Goal: Information Seeking & Learning: Learn about a topic

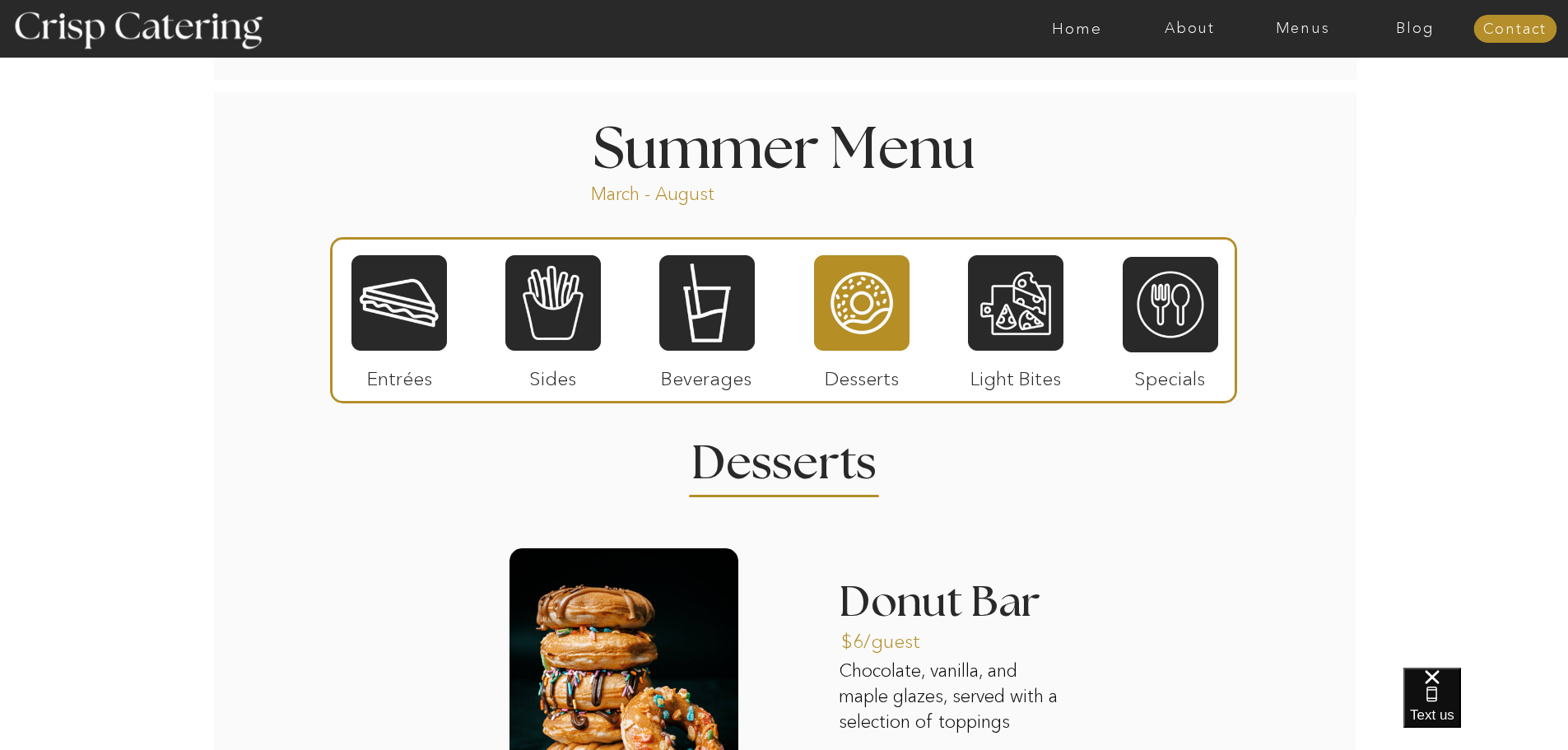
scroll to position [1399, 0]
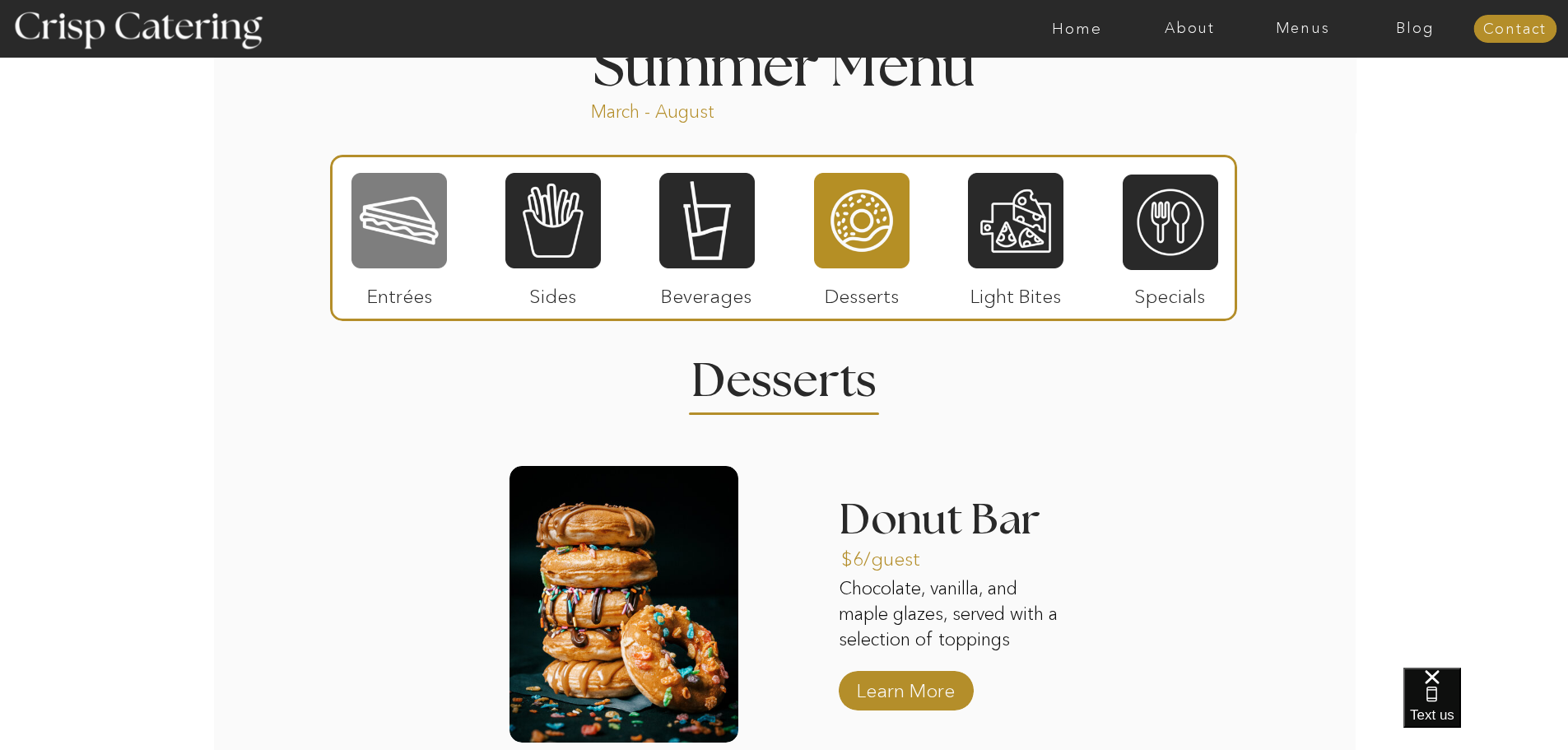
click at [406, 237] on div at bounding box center [399, 220] width 96 height 99
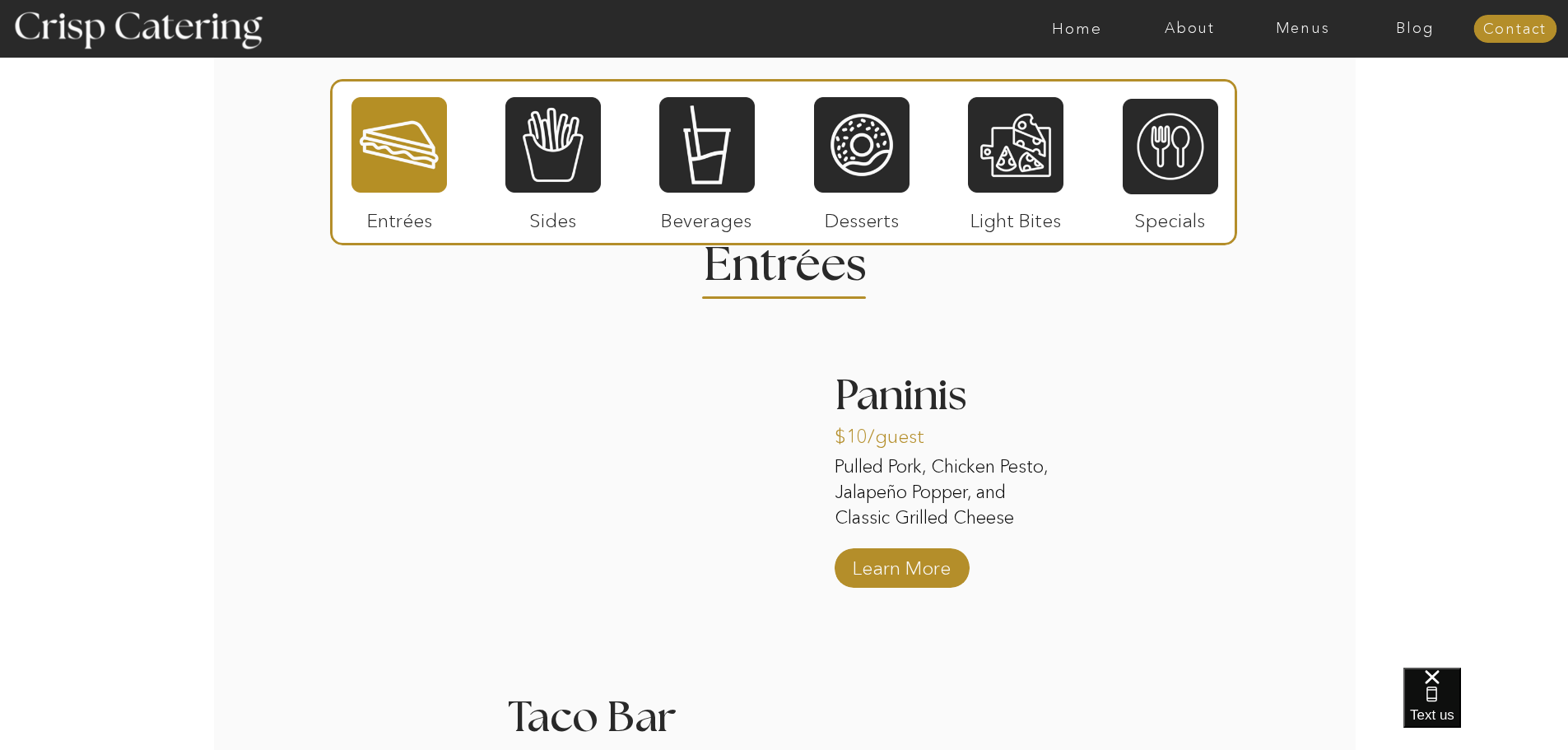
scroll to position [1645, 0]
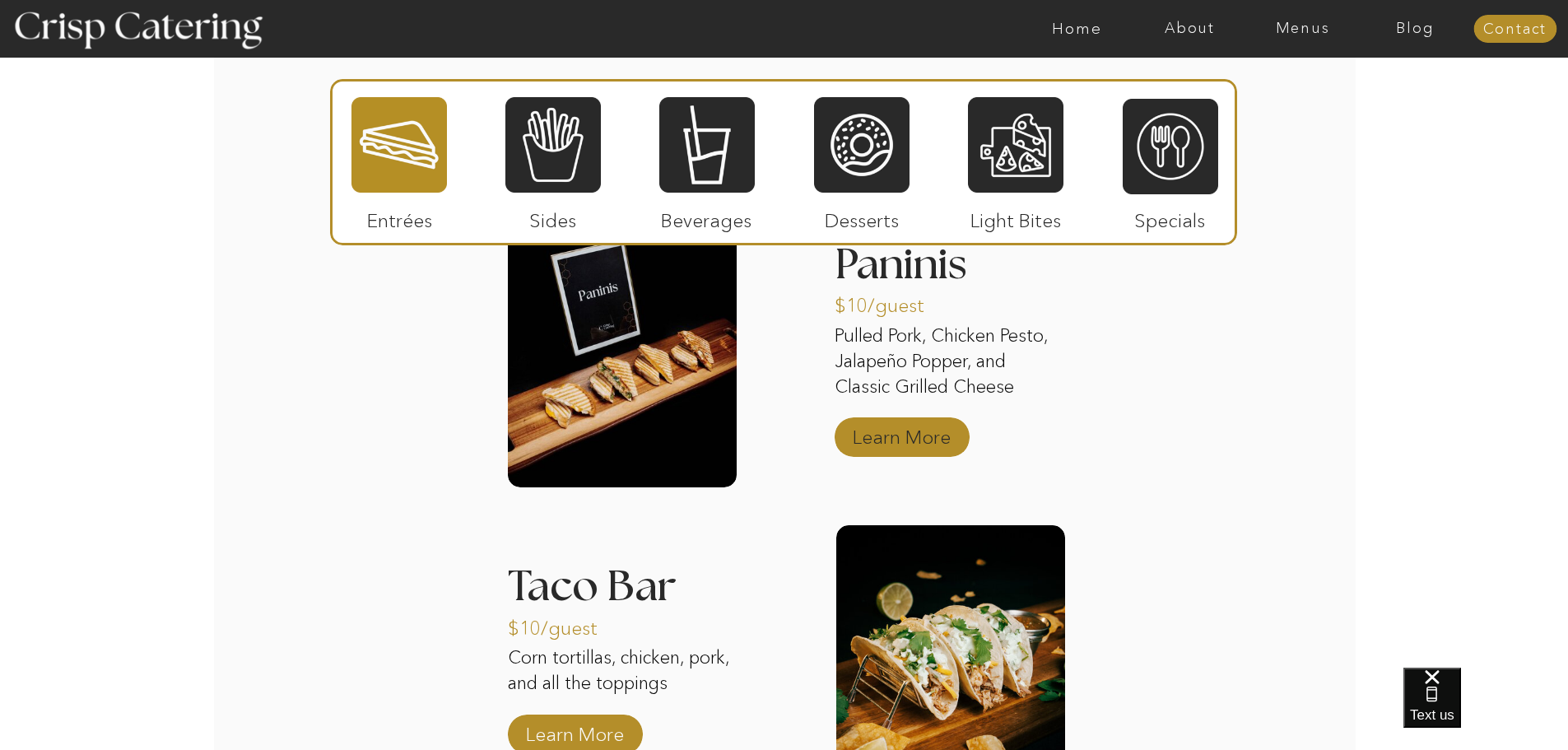
click at [928, 437] on p "Learn More" at bounding box center [901, 433] width 110 height 48
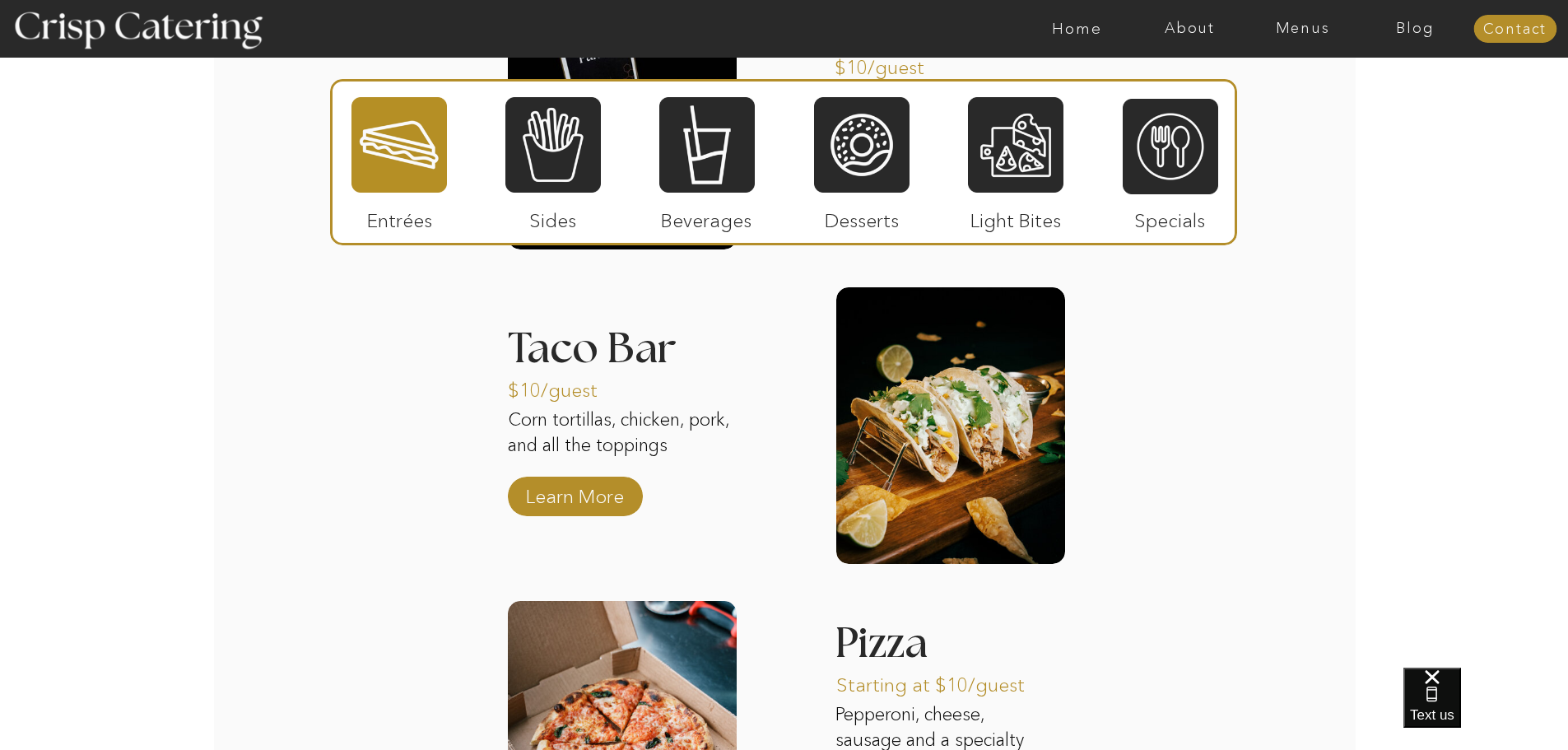
scroll to position [1892, 0]
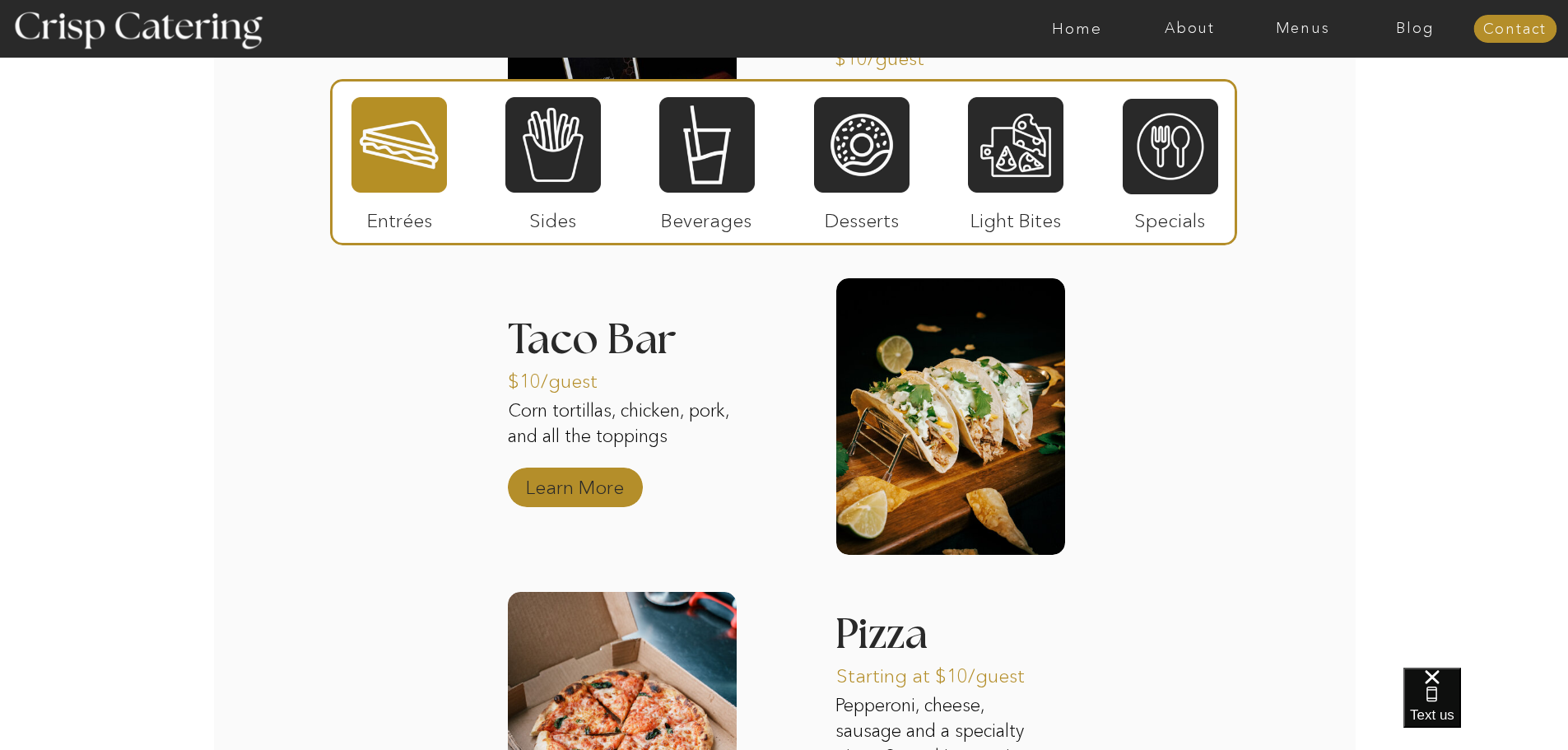
click at [602, 492] on p "Learn More" at bounding box center [575, 482] width 110 height 48
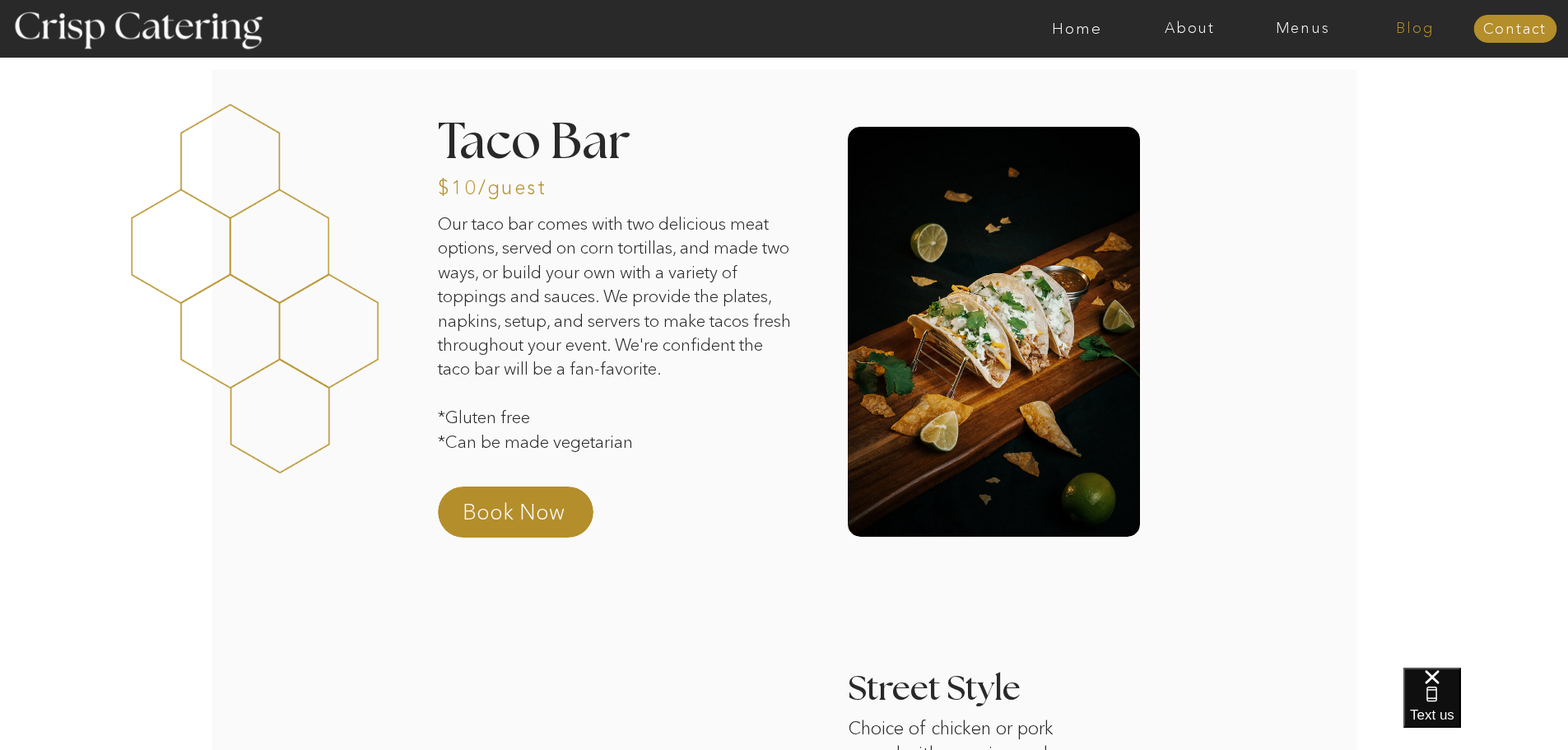
click at [1414, 29] on nav "Blog" at bounding box center [1415, 29] width 113 height 17
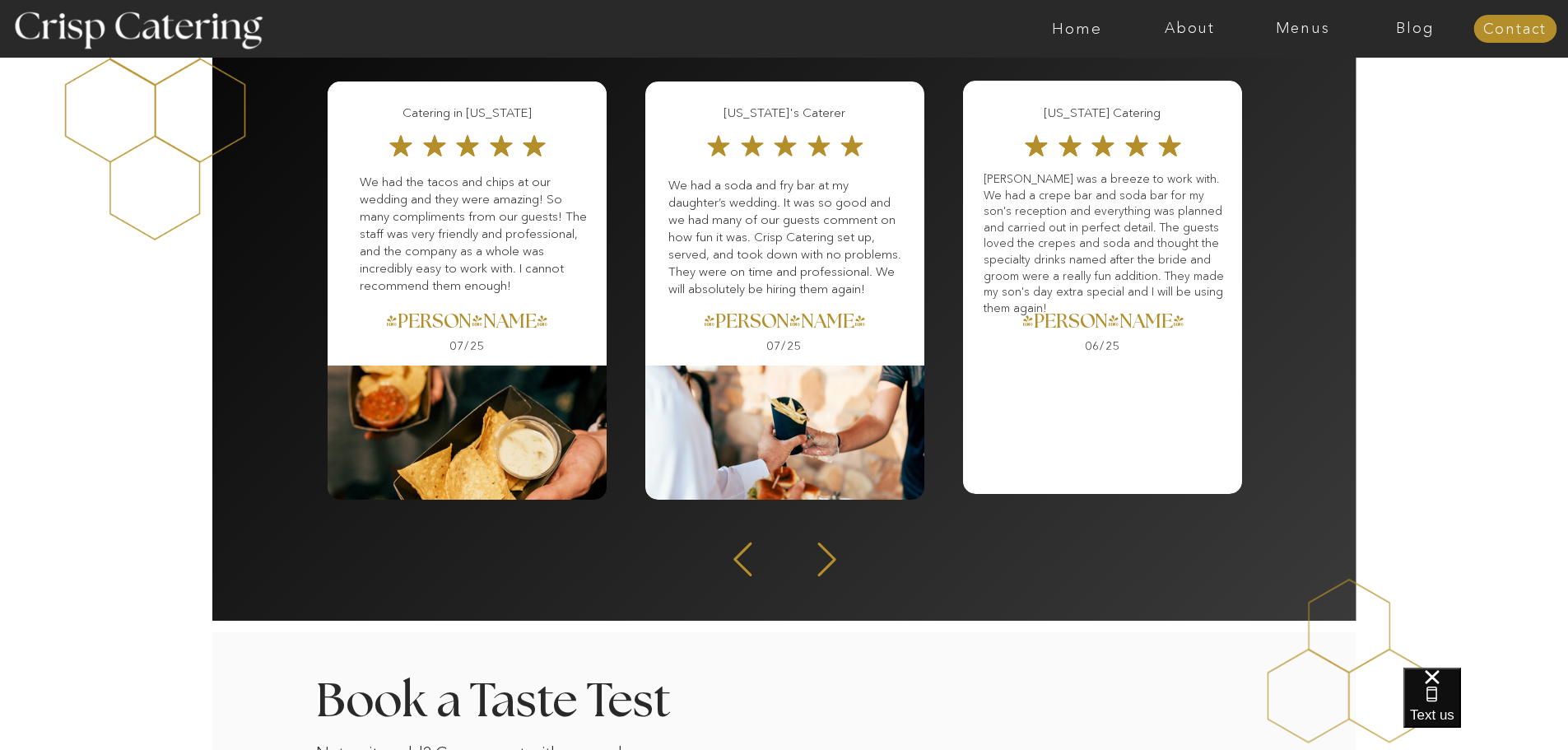
scroll to position [2469, 0]
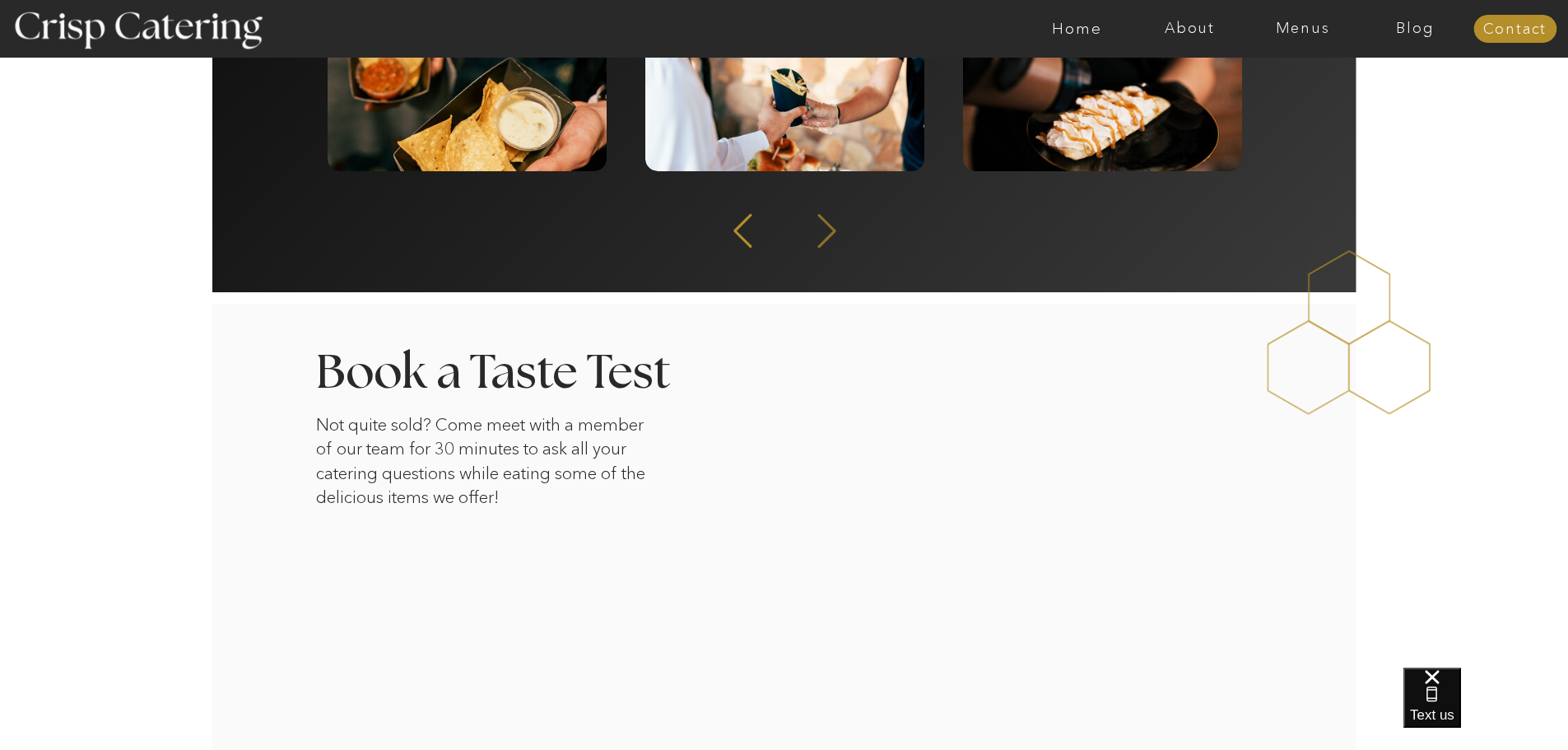
click at [825, 229] on icon at bounding box center [826, 230] width 43 height 40
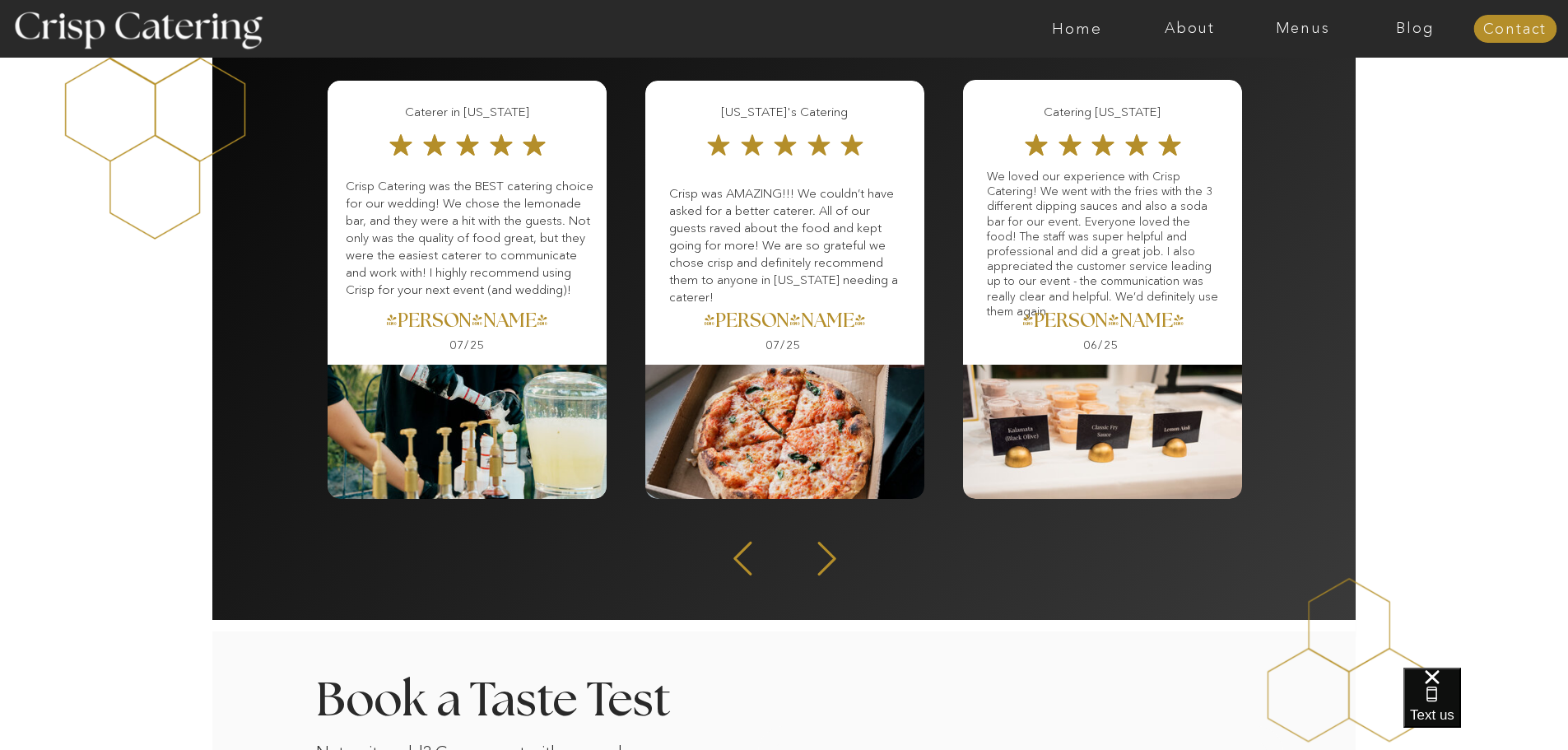
scroll to position [2139, 0]
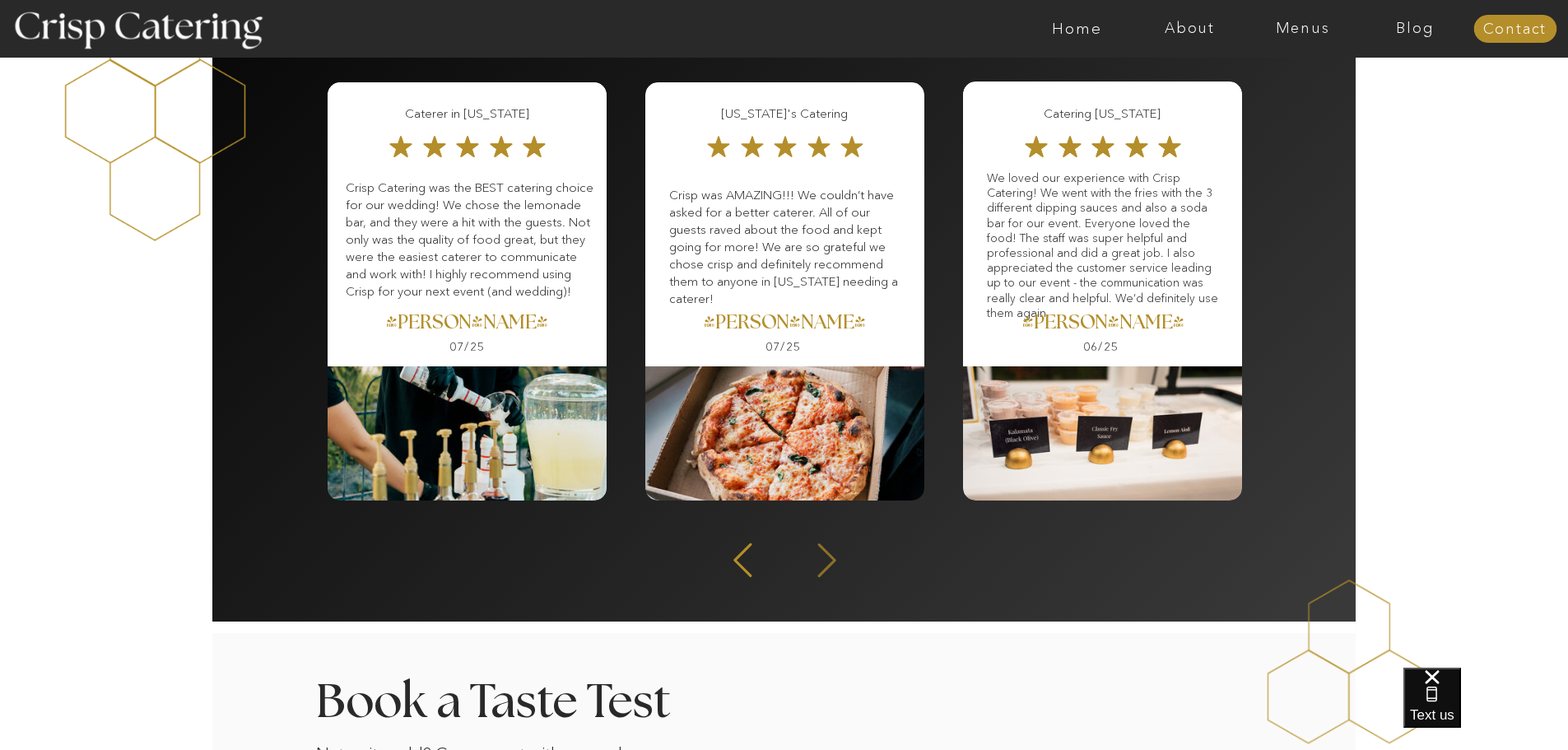
click at [831, 568] on icon at bounding box center [826, 559] width 43 height 40
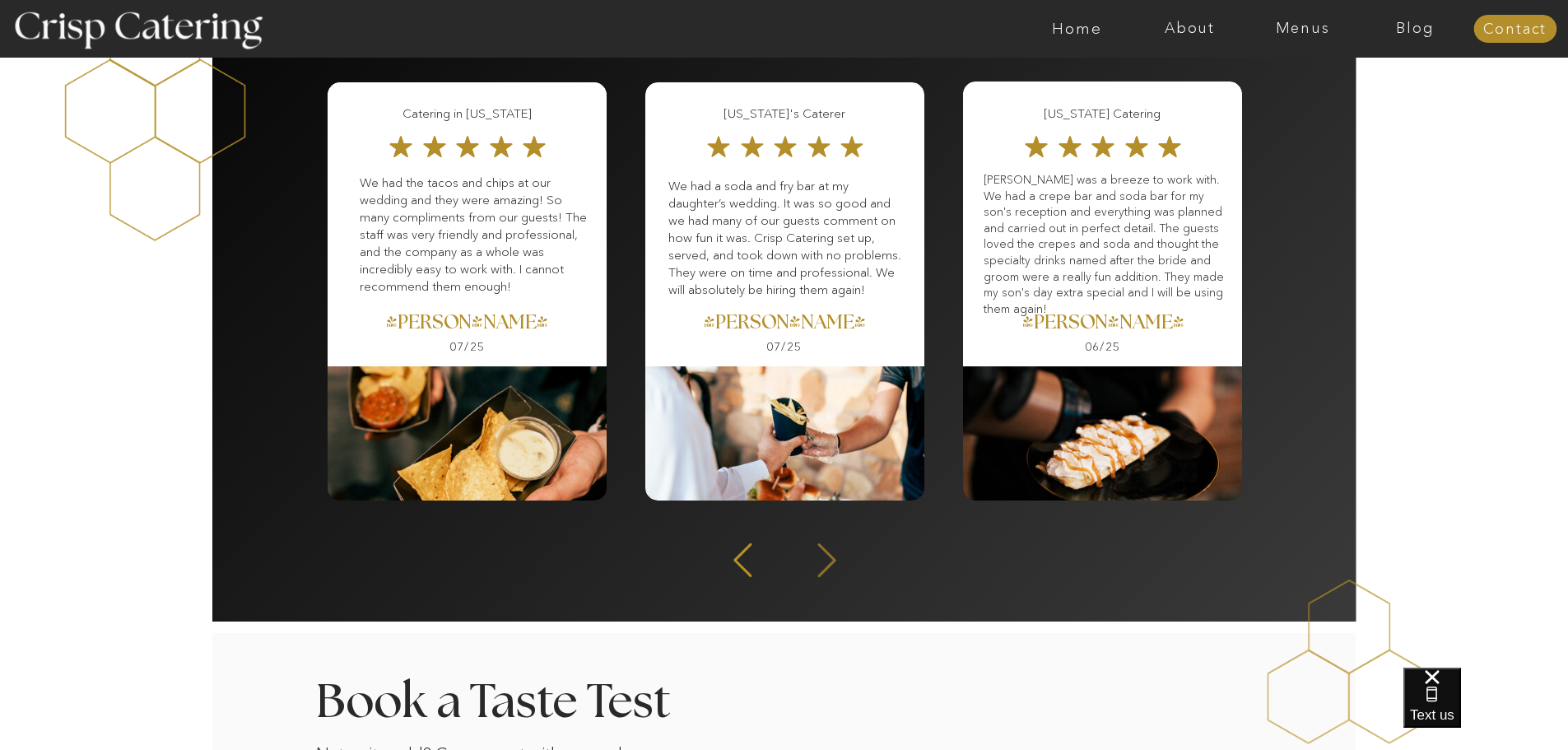
click at [831, 568] on icon at bounding box center [826, 559] width 43 height 40
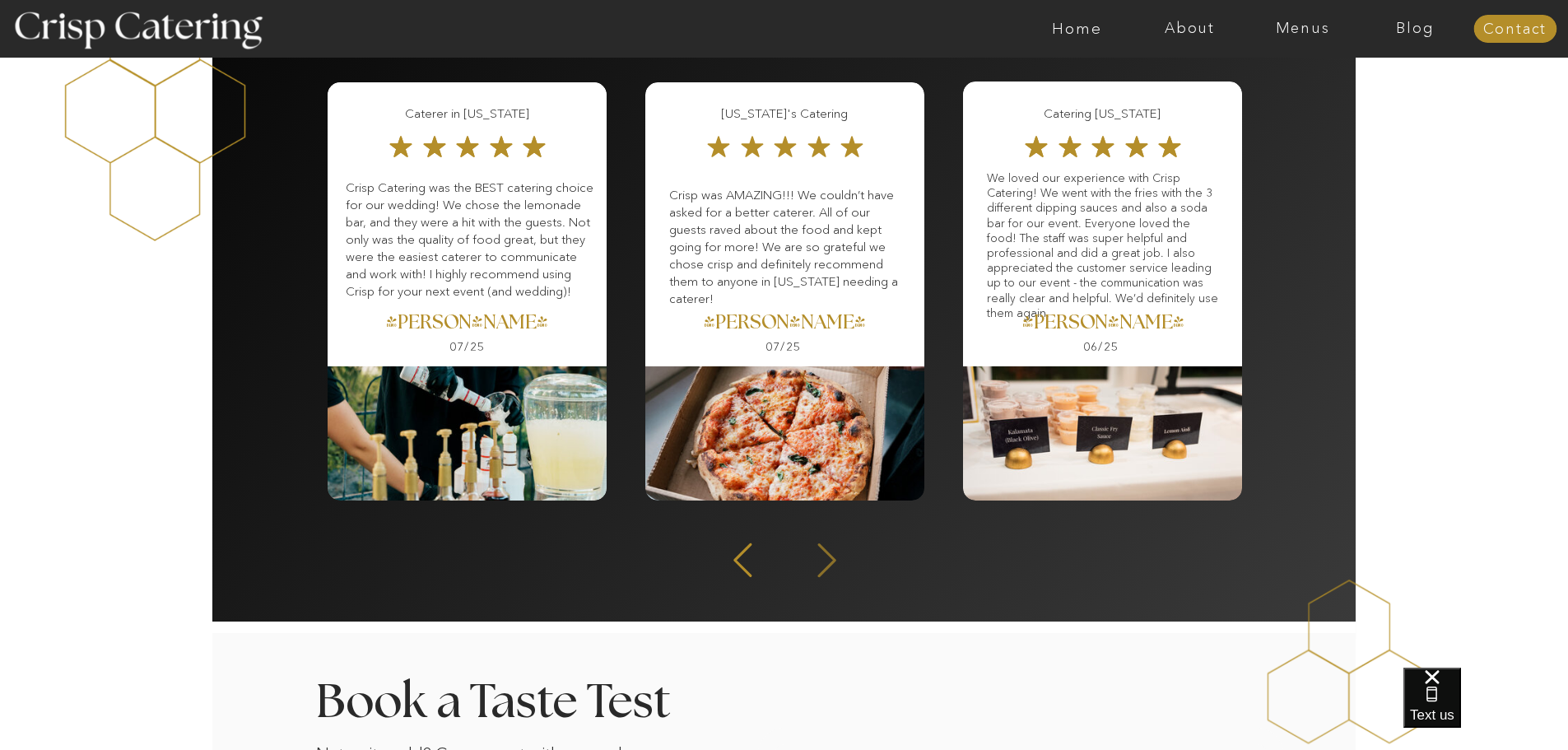
click at [831, 568] on icon at bounding box center [826, 559] width 43 height 40
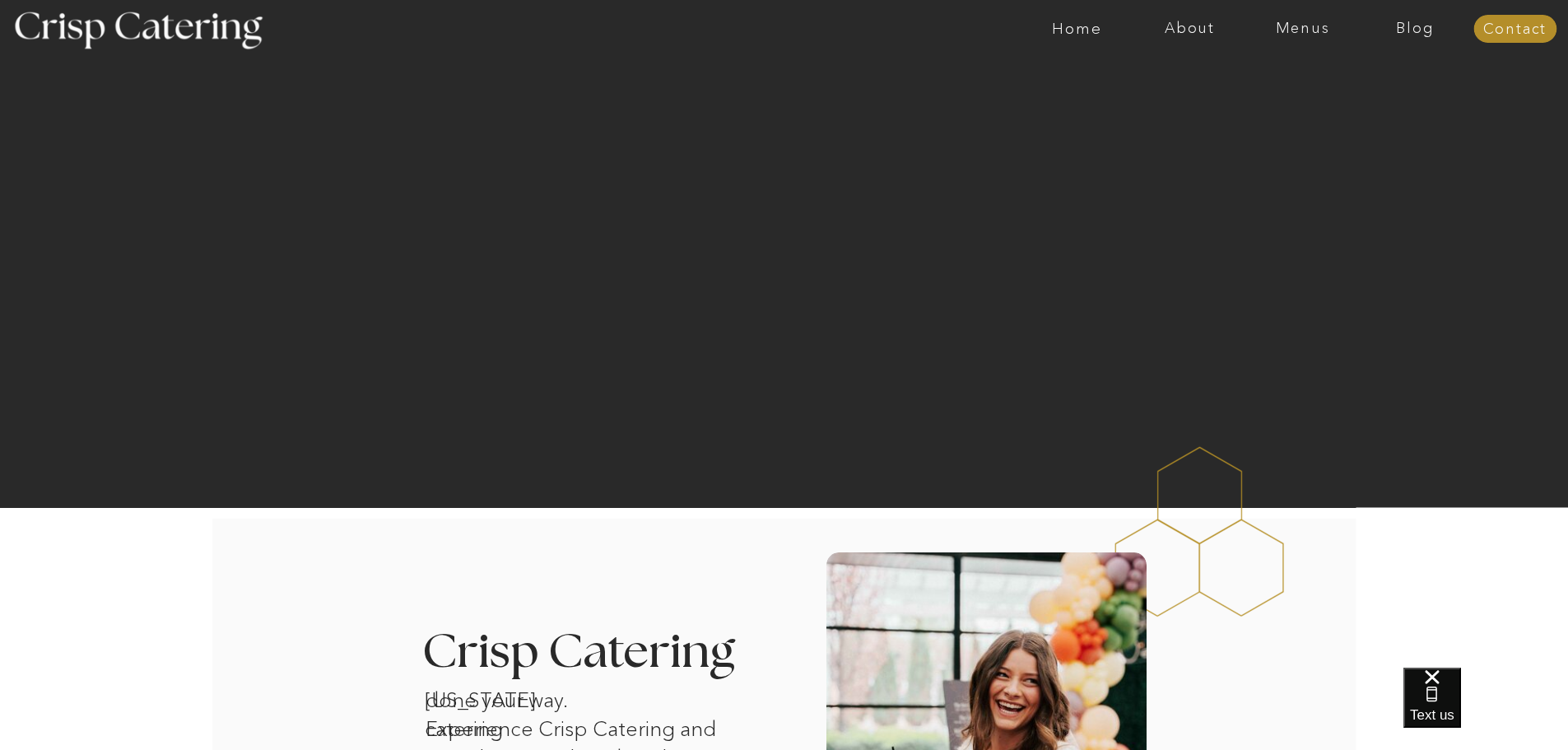
scroll to position [0, 0]
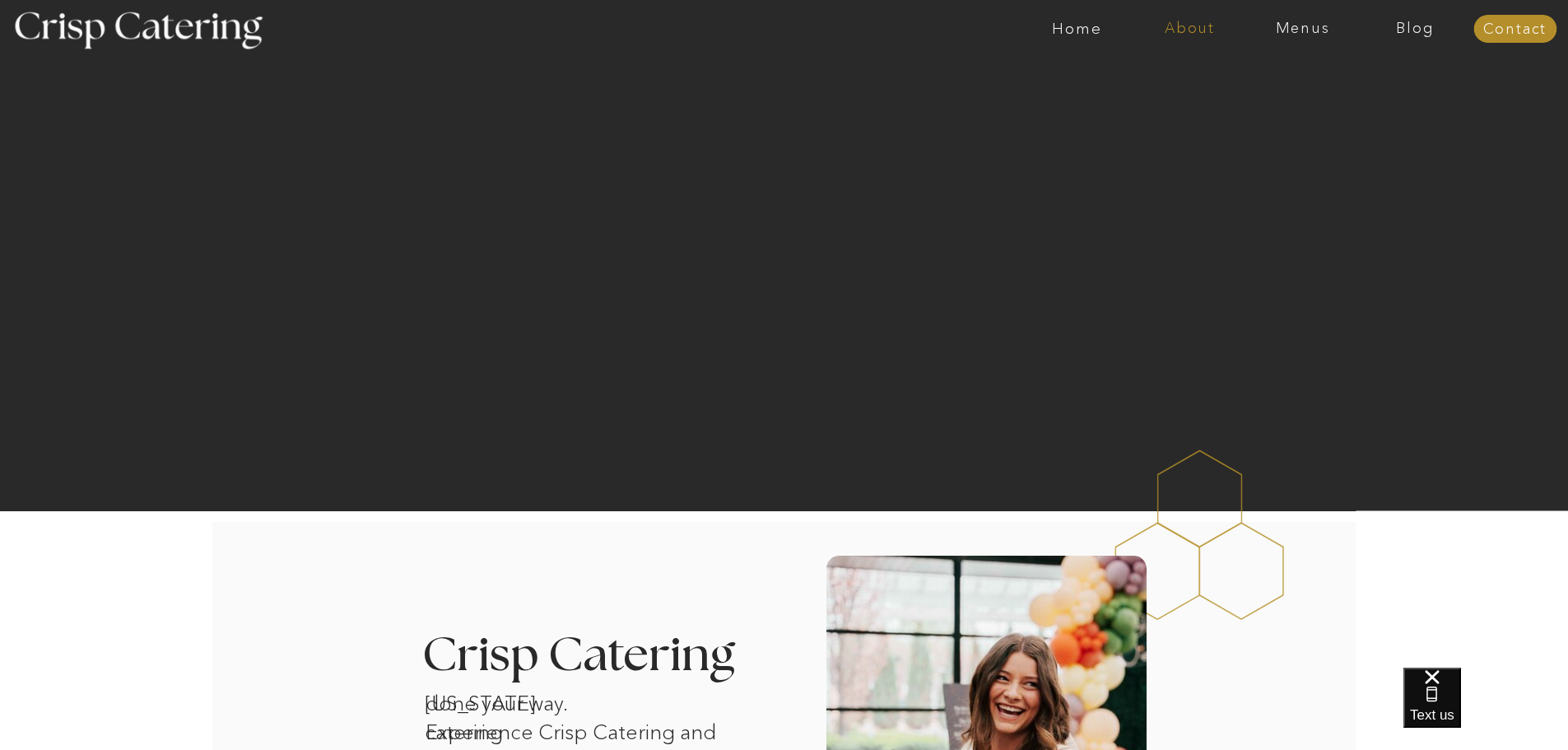
click at [1172, 33] on nav "About" at bounding box center [1190, 29] width 113 height 17
click at [1185, 73] on nav "About Crisp" at bounding box center [1194, 76] width 95 height 16
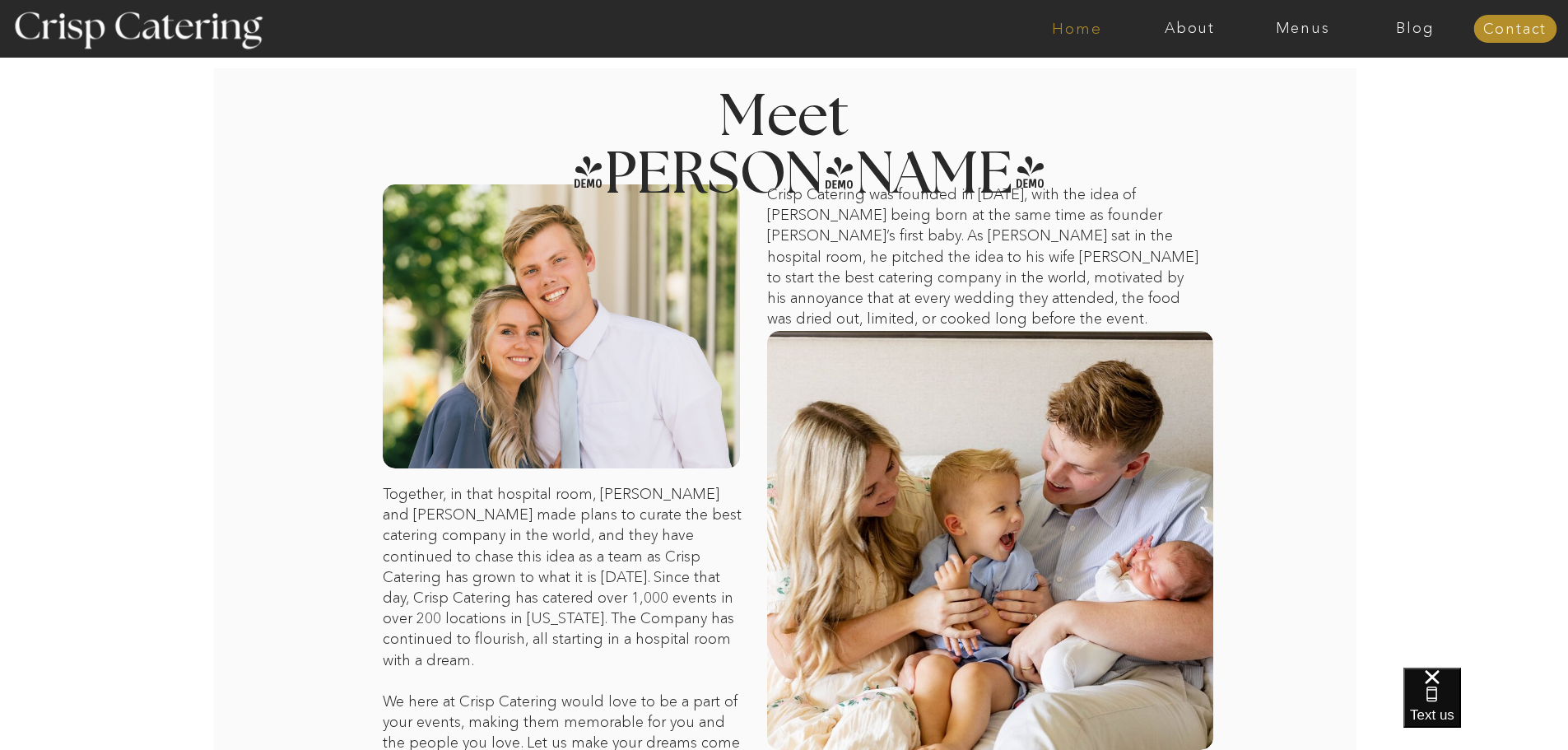
click at [1053, 30] on nav "Home" at bounding box center [1077, 29] width 113 height 17
click at [1166, 30] on nav "About" at bounding box center [1190, 29] width 113 height 17
click at [1172, 99] on nav "Crisp Cares" at bounding box center [1194, 97] width 95 height 16
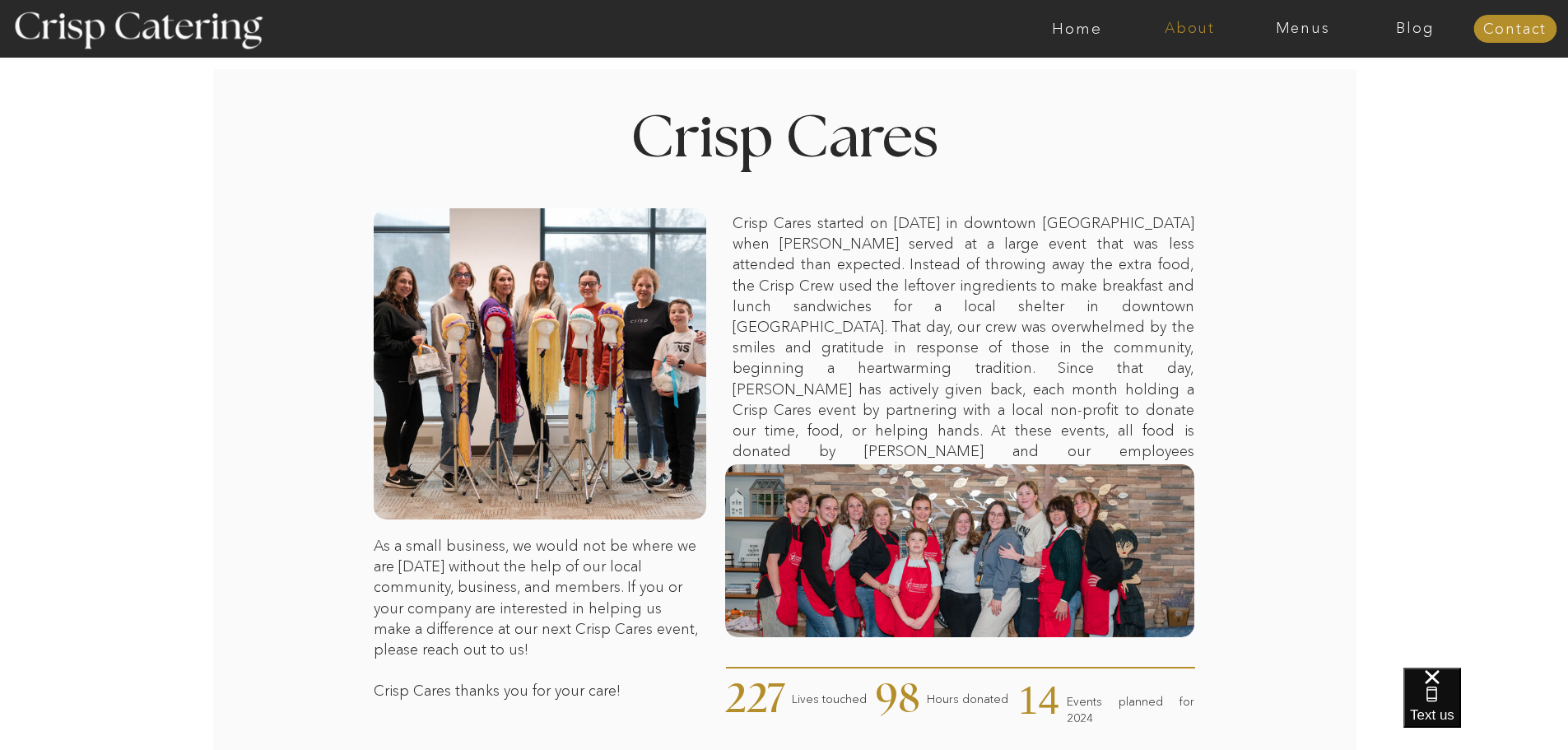
click at [1189, 23] on nav "About" at bounding box center [1190, 29] width 113 height 17
click at [1280, 26] on nav "Menus" at bounding box center [1302, 29] width 113 height 17
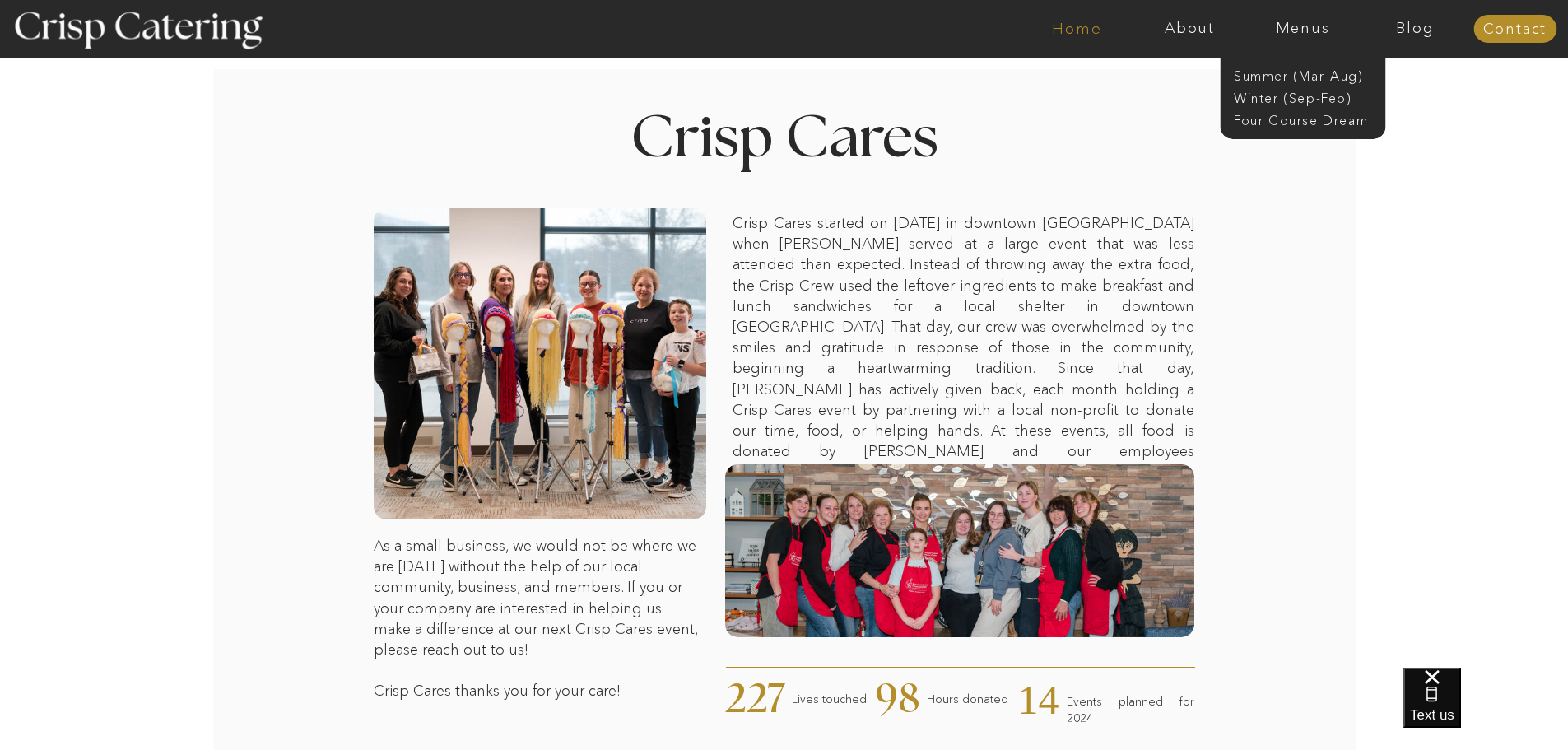
click at [1086, 23] on nav "Home" at bounding box center [1077, 29] width 113 height 17
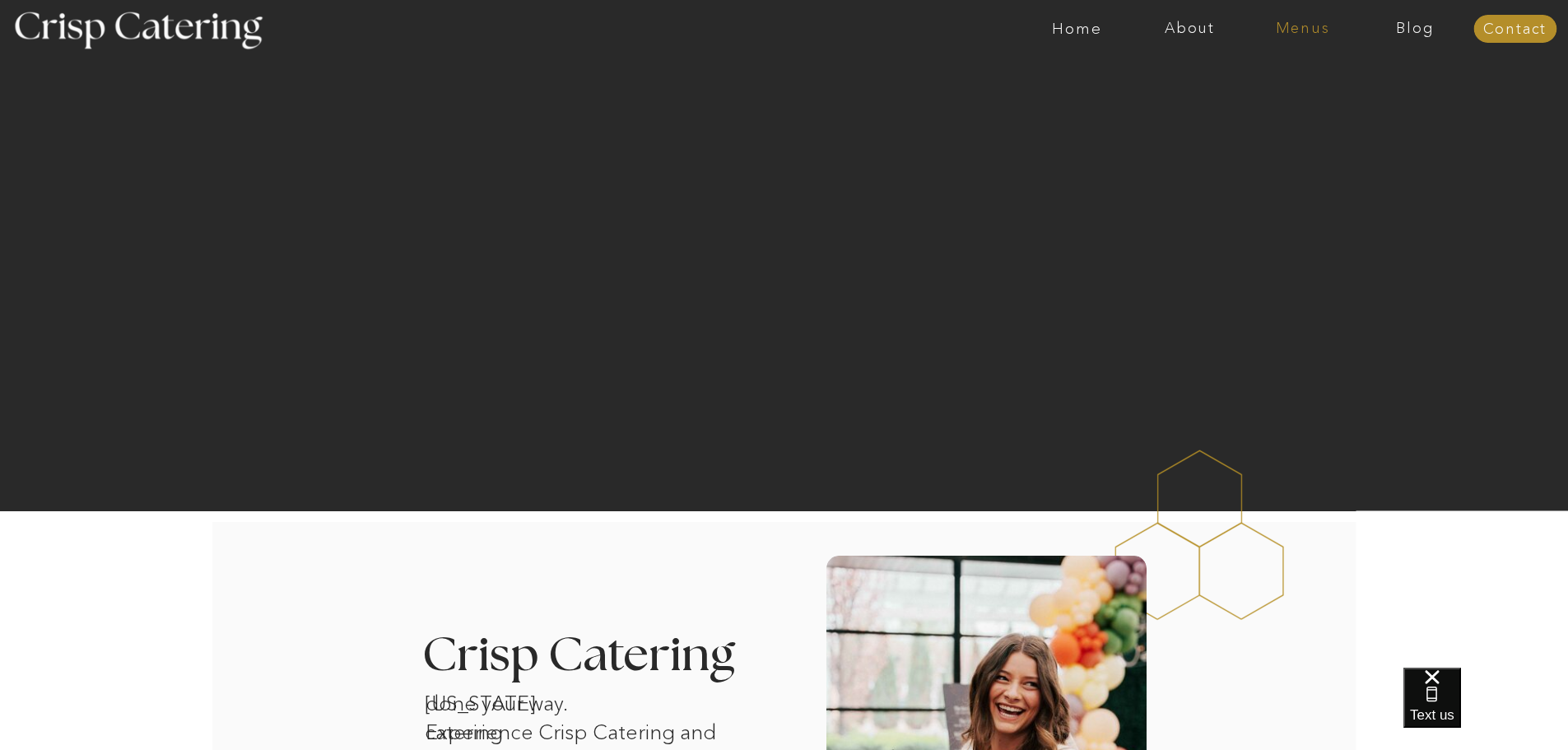
click at [1305, 34] on nav "Menus" at bounding box center [1302, 29] width 113 height 17
click at [1278, 97] on nav "Winter (Sep-Feb)" at bounding box center [1301, 97] width 135 height 16
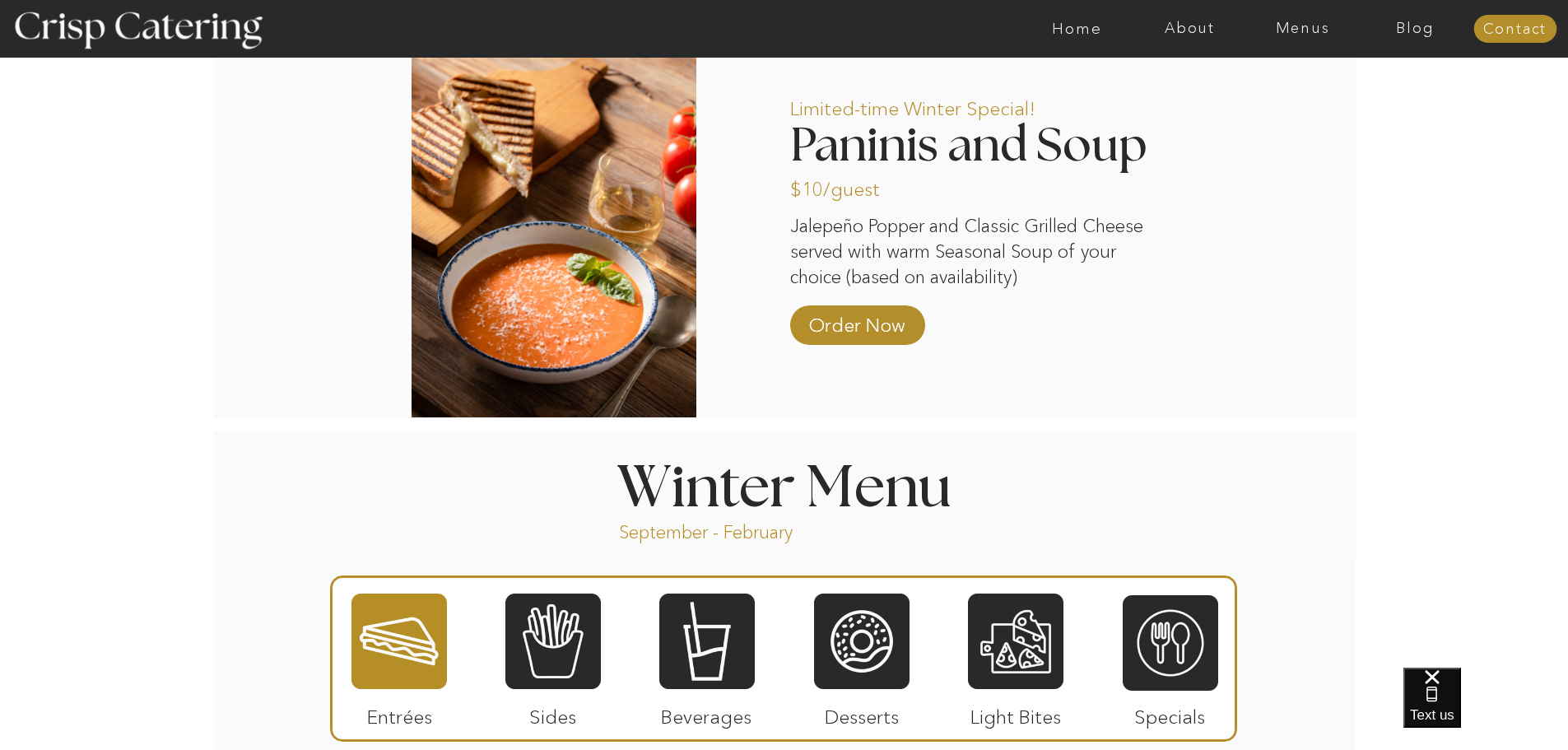
scroll to position [1728, 0]
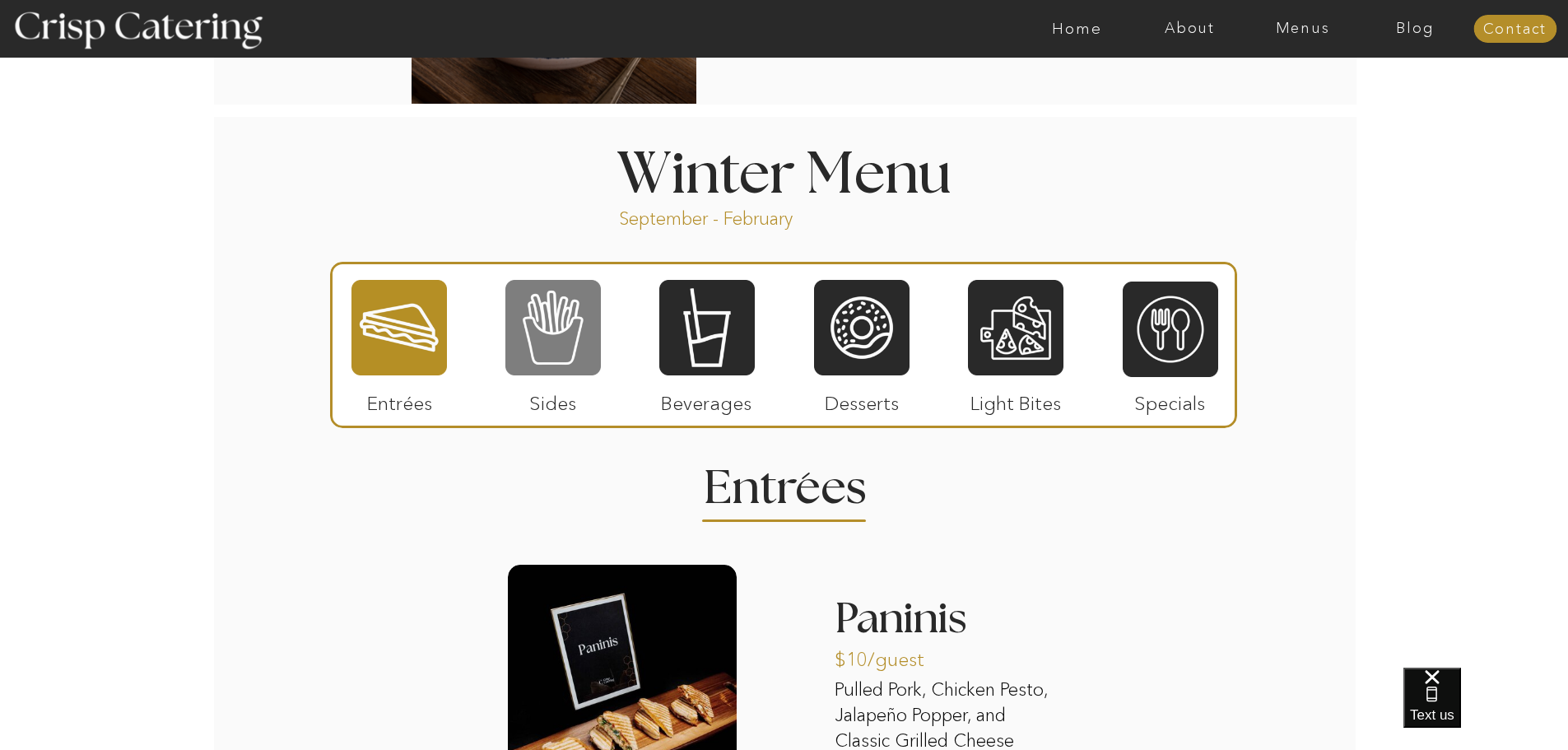
click at [567, 346] on div at bounding box center [553, 327] width 96 height 99
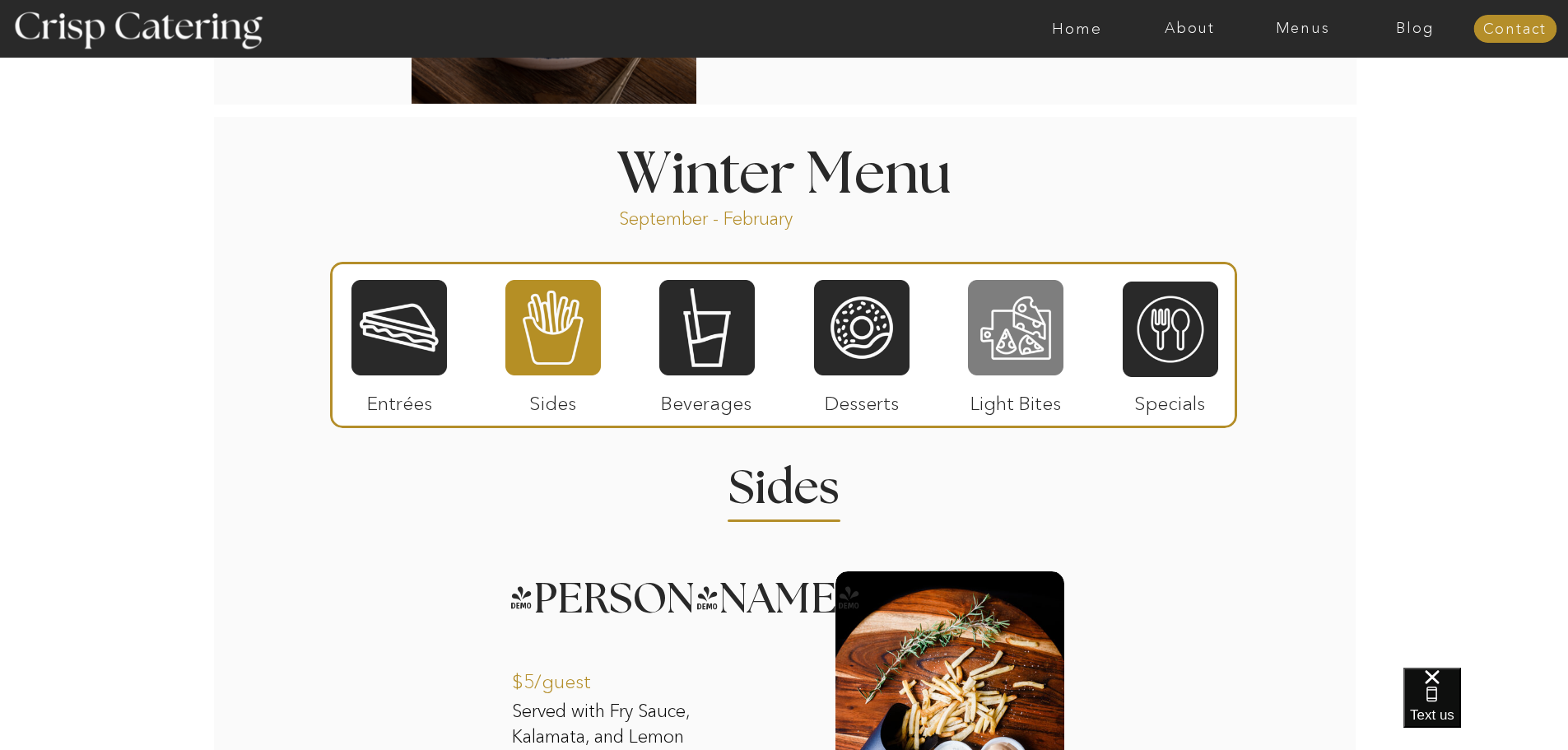
click at [1037, 342] on div at bounding box center [1016, 327] width 96 height 99
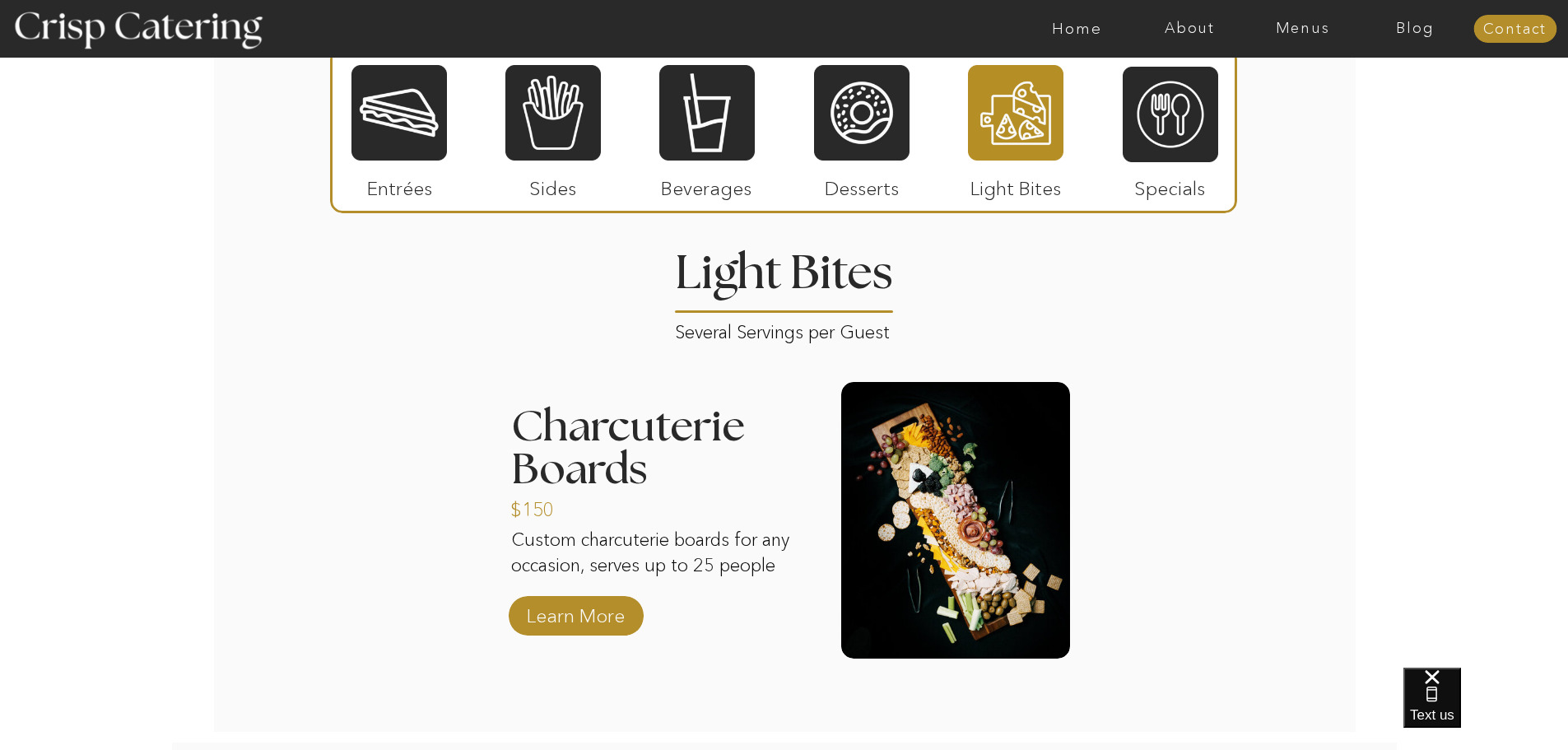
scroll to position [1564, 0]
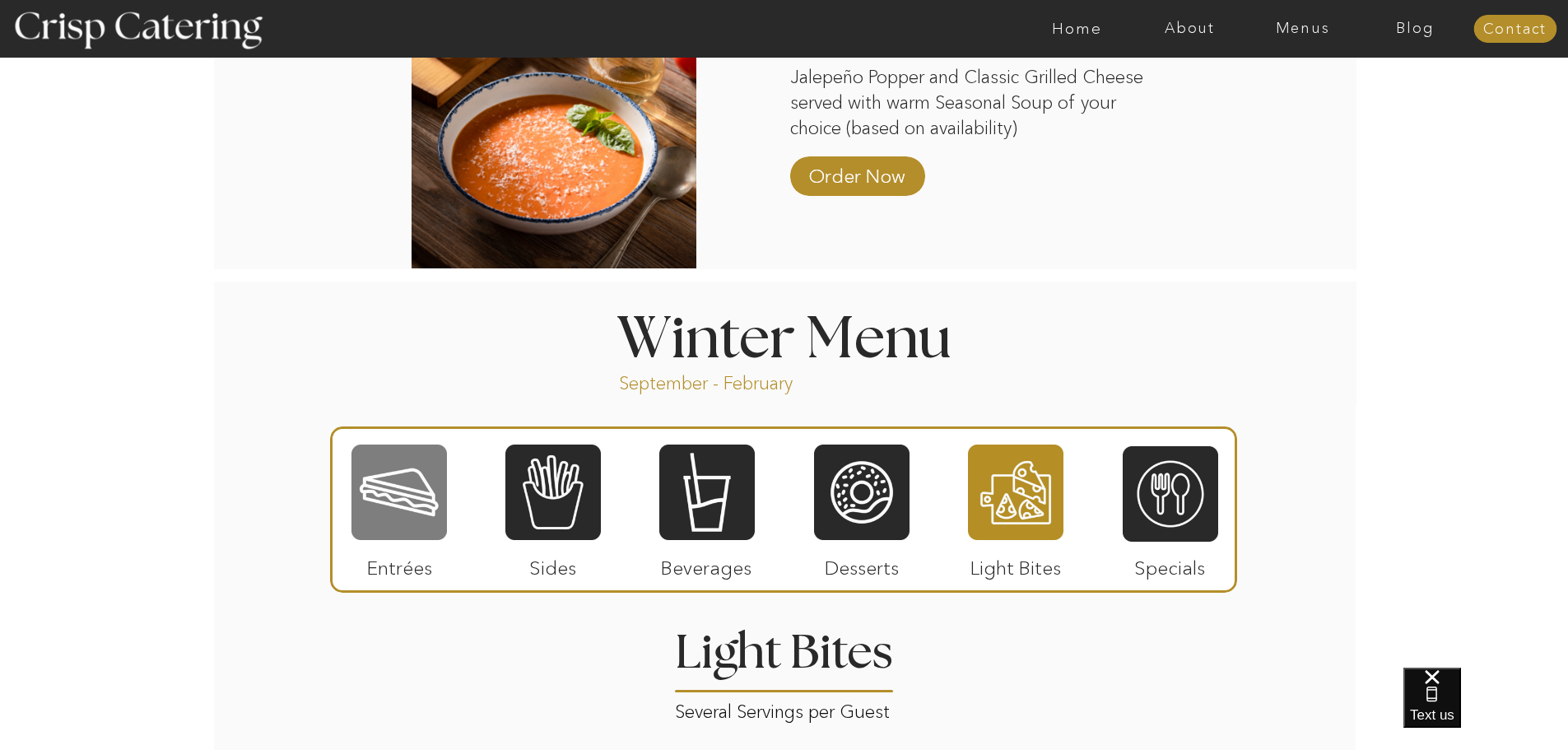
click at [407, 483] on div at bounding box center [399, 492] width 96 height 99
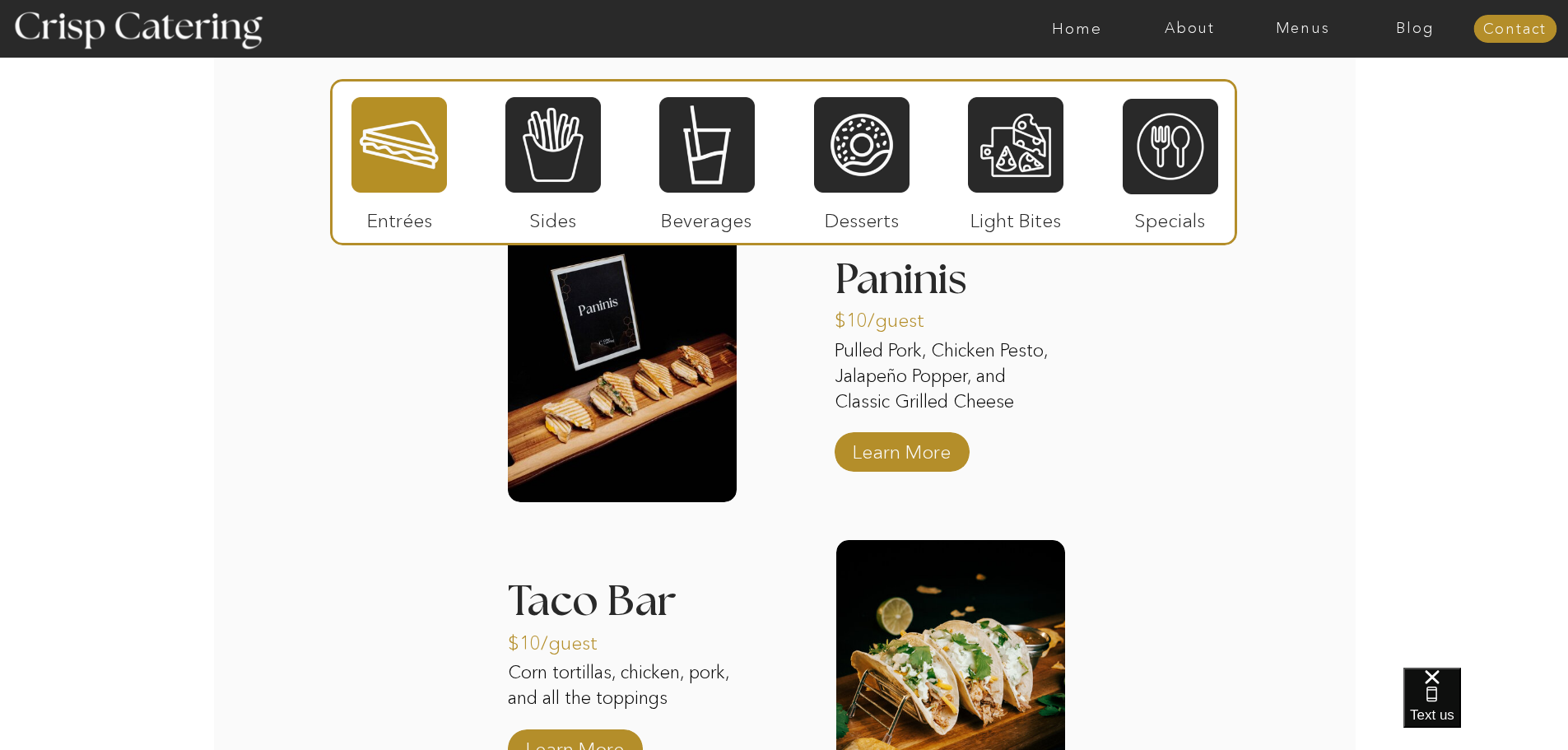
scroll to position [2058, 0]
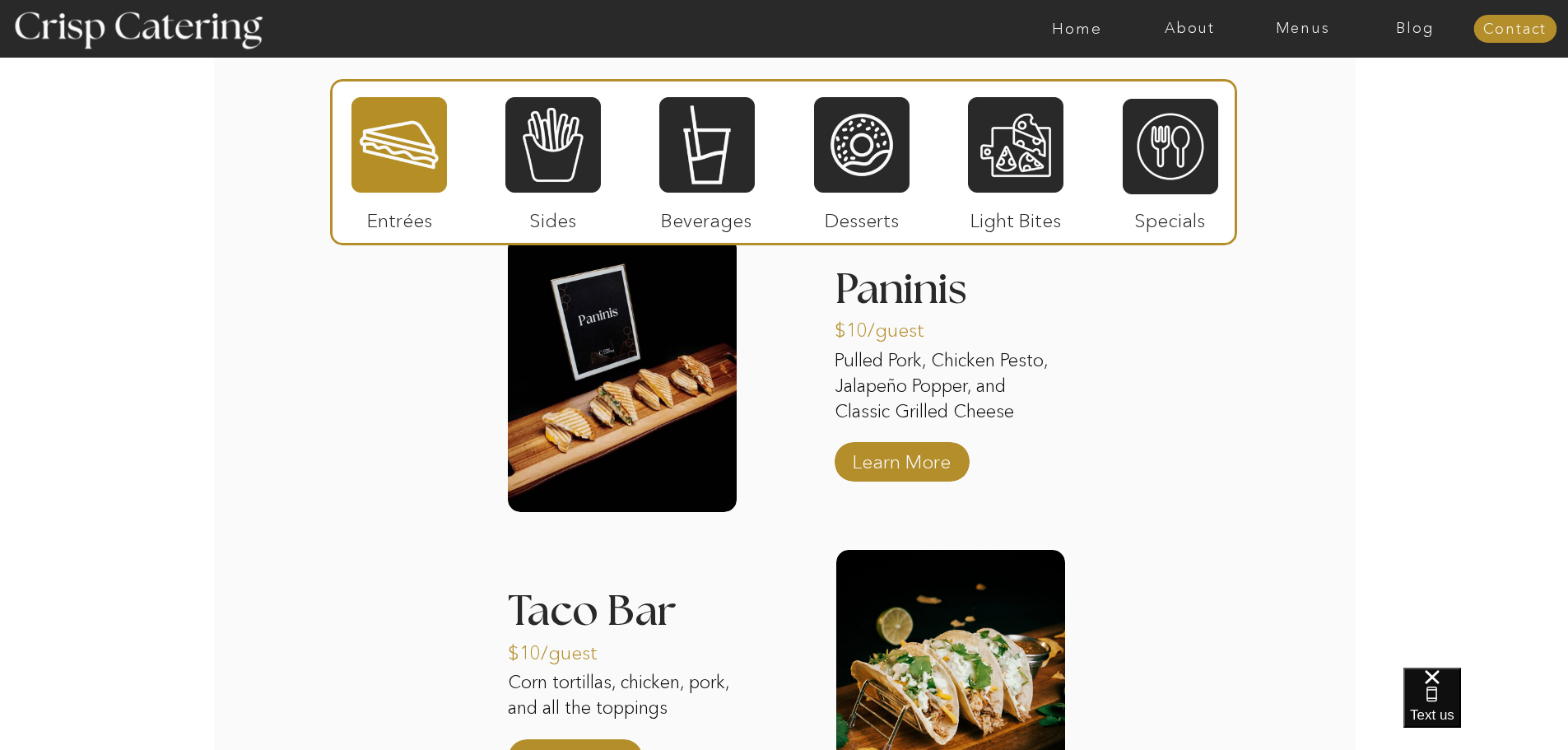
click at [814, 30] on div at bounding box center [849, 28] width 2610 height 57
